Goal: Task Accomplishment & Management: Complete application form

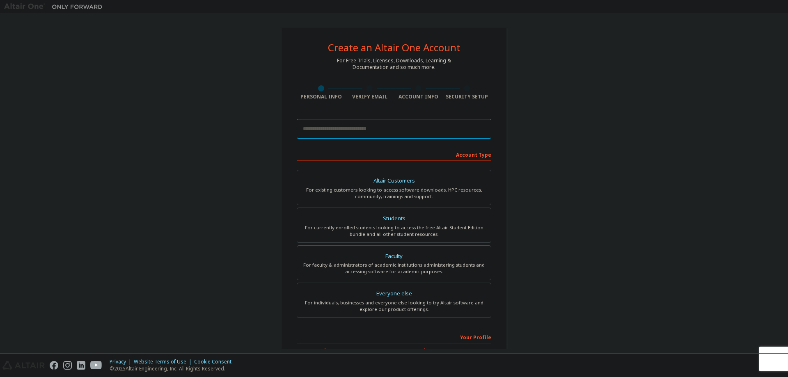
click at [356, 128] on input "email" at bounding box center [394, 129] width 194 height 20
type input "**********"
click at [422, 216] on div "Students" at bounding box center [394, 218] width 184 height 11
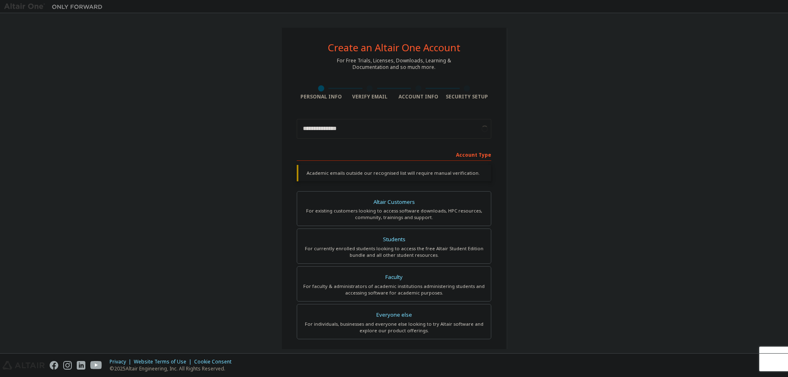
click at [209, 162] on div "**********" at bounding box center [394, 245] width 780 height 456
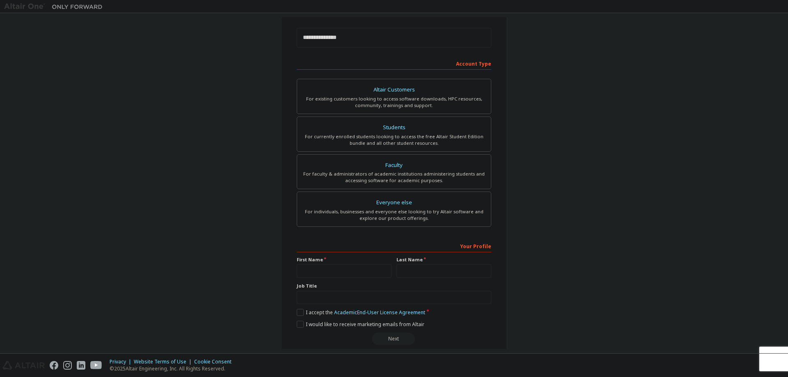
scroll to position [103, 0]
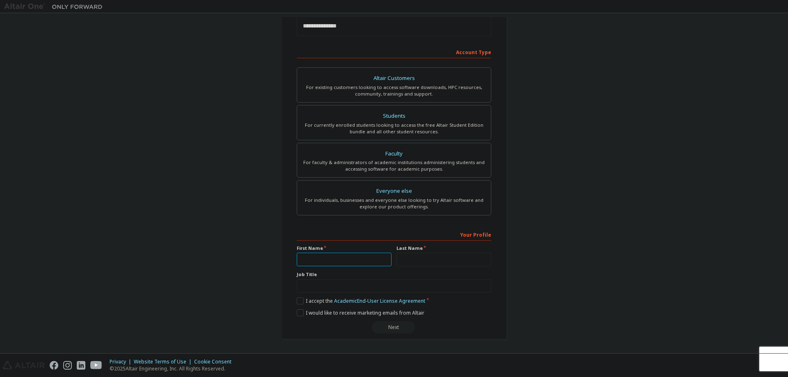
click at [353, 257] on input "text" at bounding box center [344, 260] width 95 height 14
type input "*****"
click at [341, 291] on input "text" at bounding box center [394, 286] width 194 height 14
click at [308, 303] on label "I accept the Academic End-User License Agreement" at bounding box center [361, 300] width 128 height 7
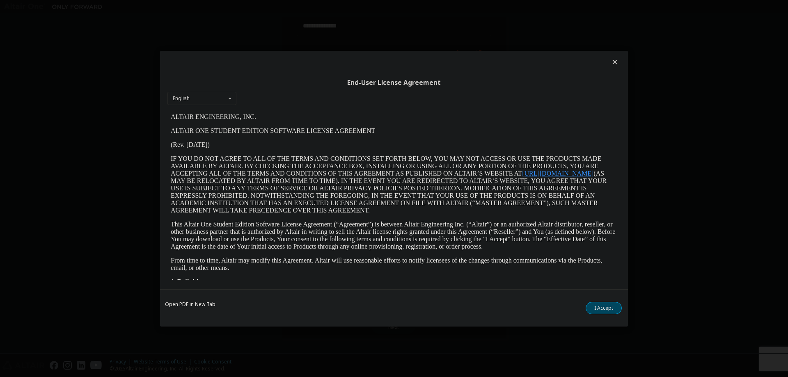
scroll to position [0, 0]
click at [611, 307] on button "I Accept" at bounding box center [603, 308] width 36 height 12
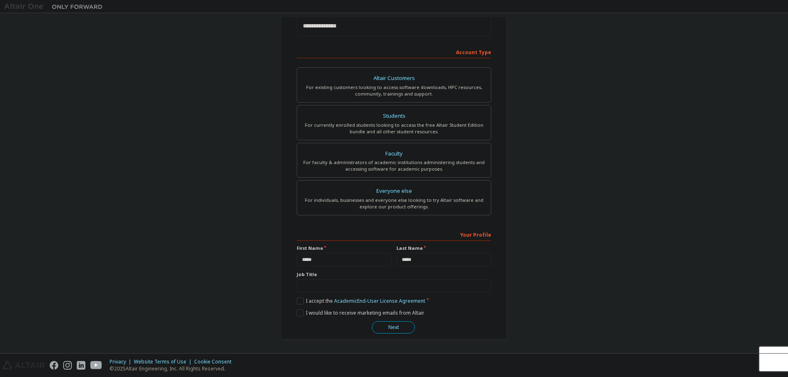
click at [388, 331] on button "Next" at bounding box center [393, 327] width 43 height 12
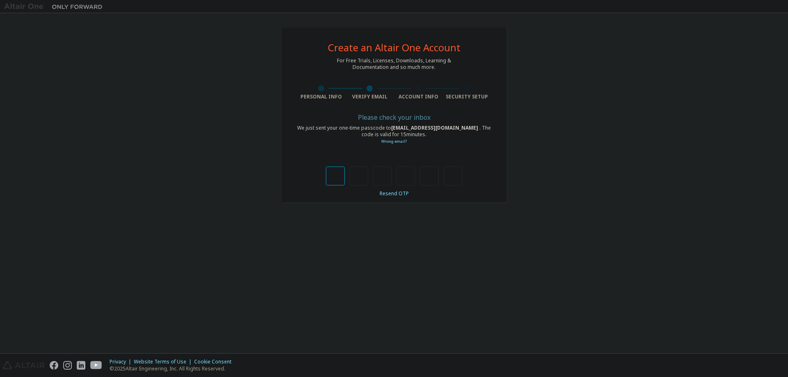
type input "*"
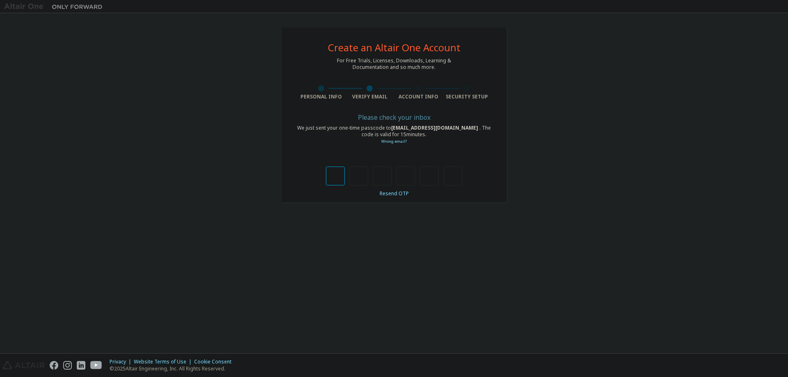
type input "*"
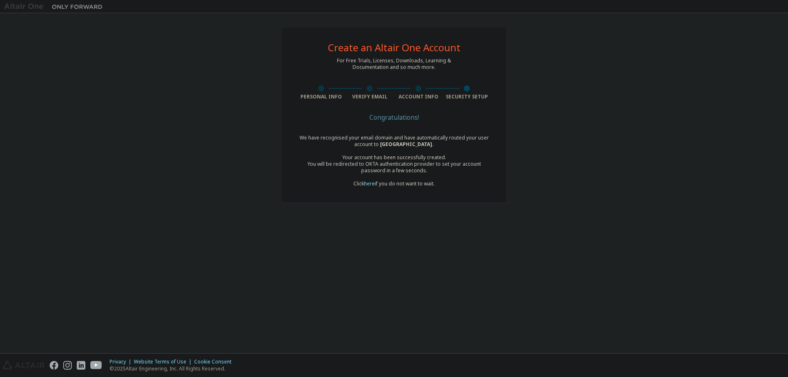
click at [225, 132] on div "Create an Altair One Account For Free Trials, Licenses, Downloads, Learning & D…" at bounding box center [394, 114] width 780 height 195
click at [373, 184] on link "here" at bounding box center [369, 183] width 11 height 7
